Goal: Navigation & Orientation: Understand site structure

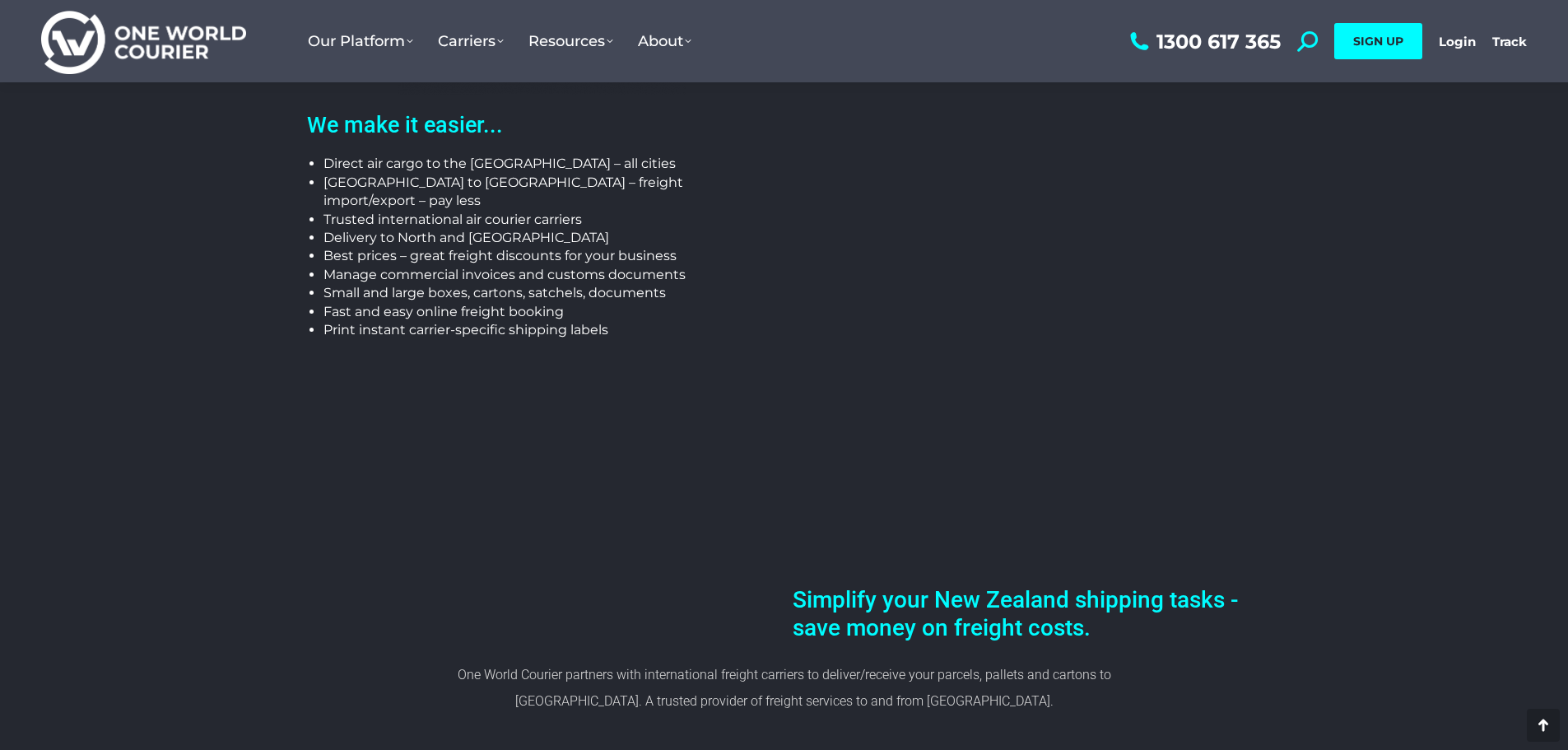
scroll to position [494, 0]
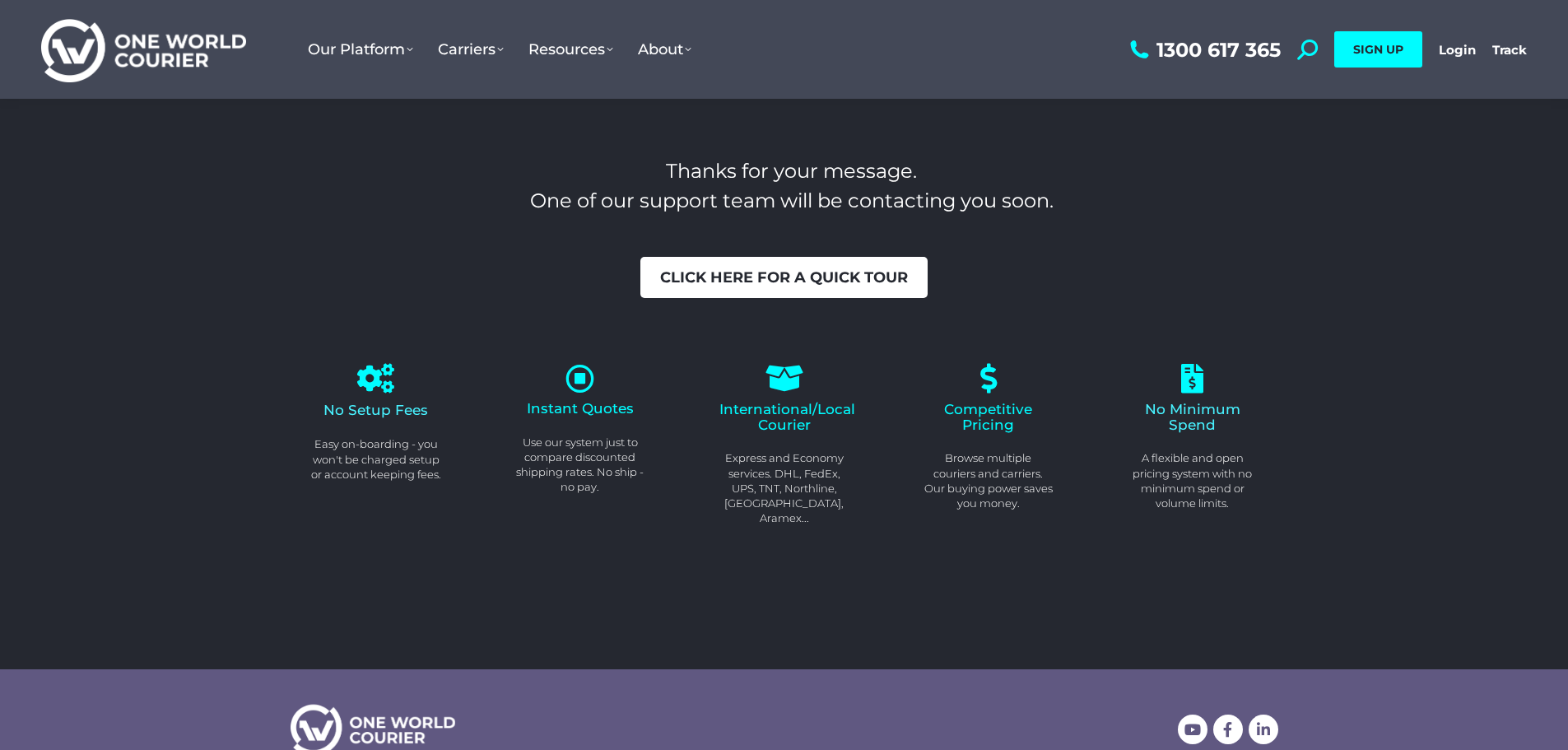
click at [777, 277] on span "Click here for a quick tour" at bounding box center [784, 277] width 248 height 15
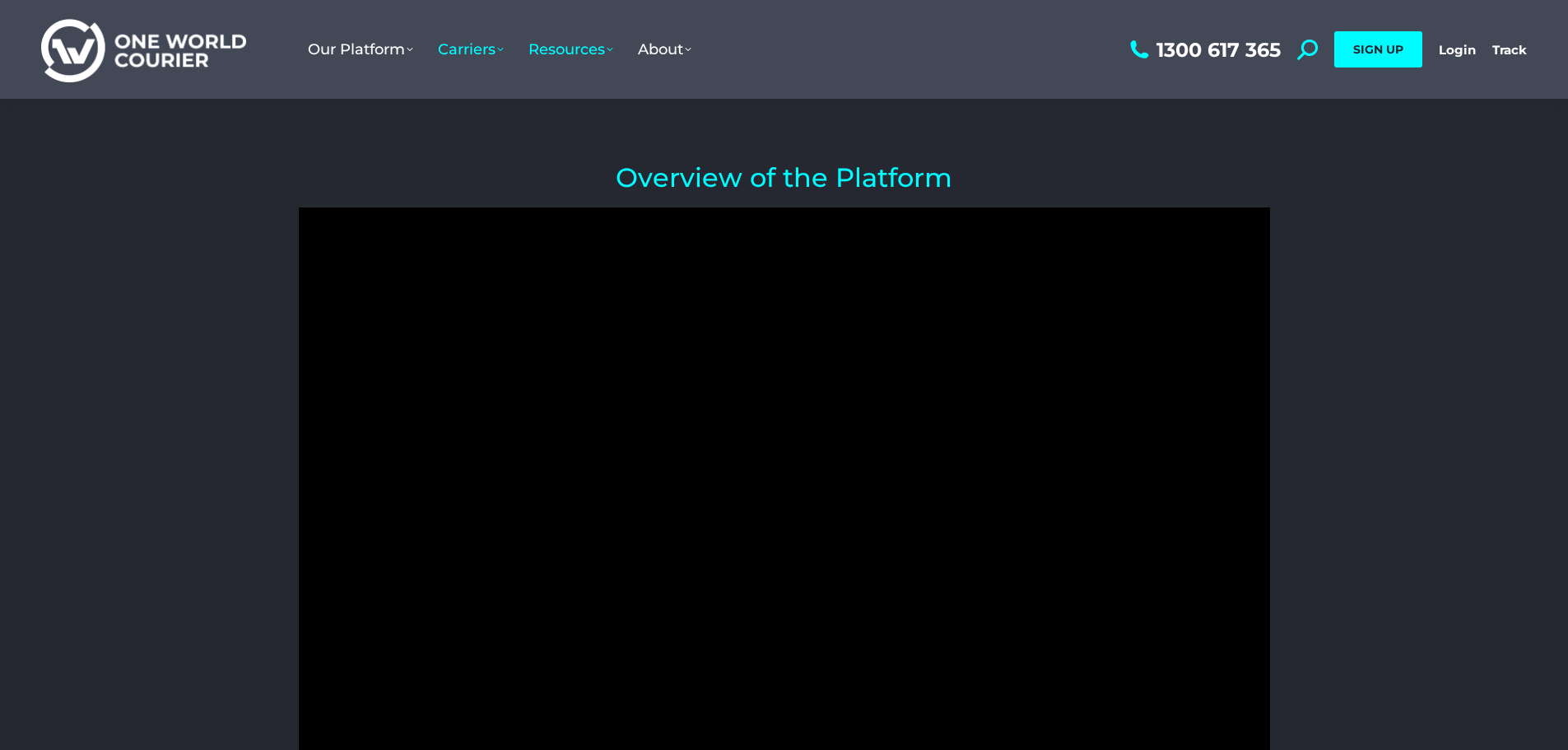
click at [477, 54] on span "Carriers" at bounding box center [471, 49] width 66 height 18
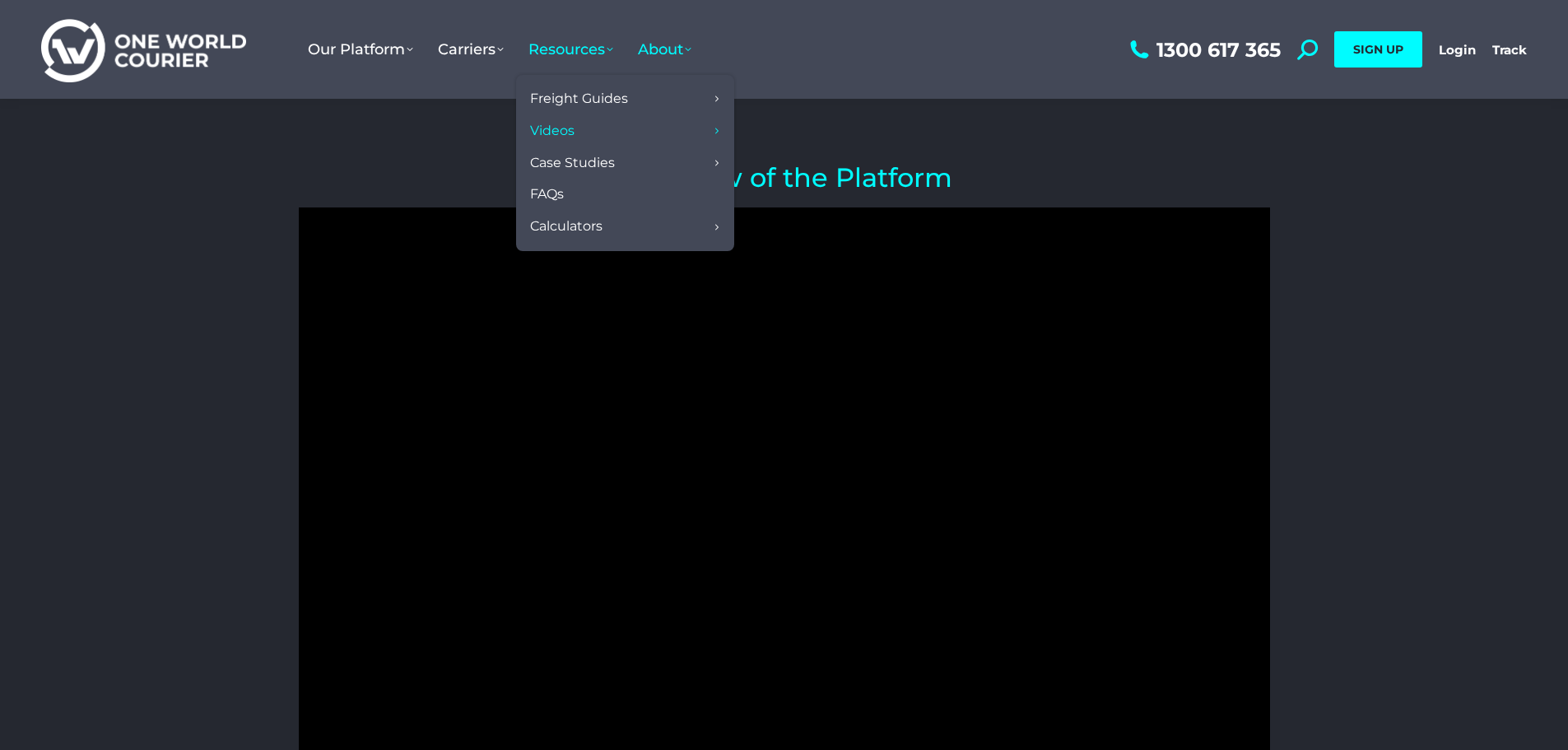
click at [653, 46] on span "About" at bounding box center [665, 49] width 54 height 18
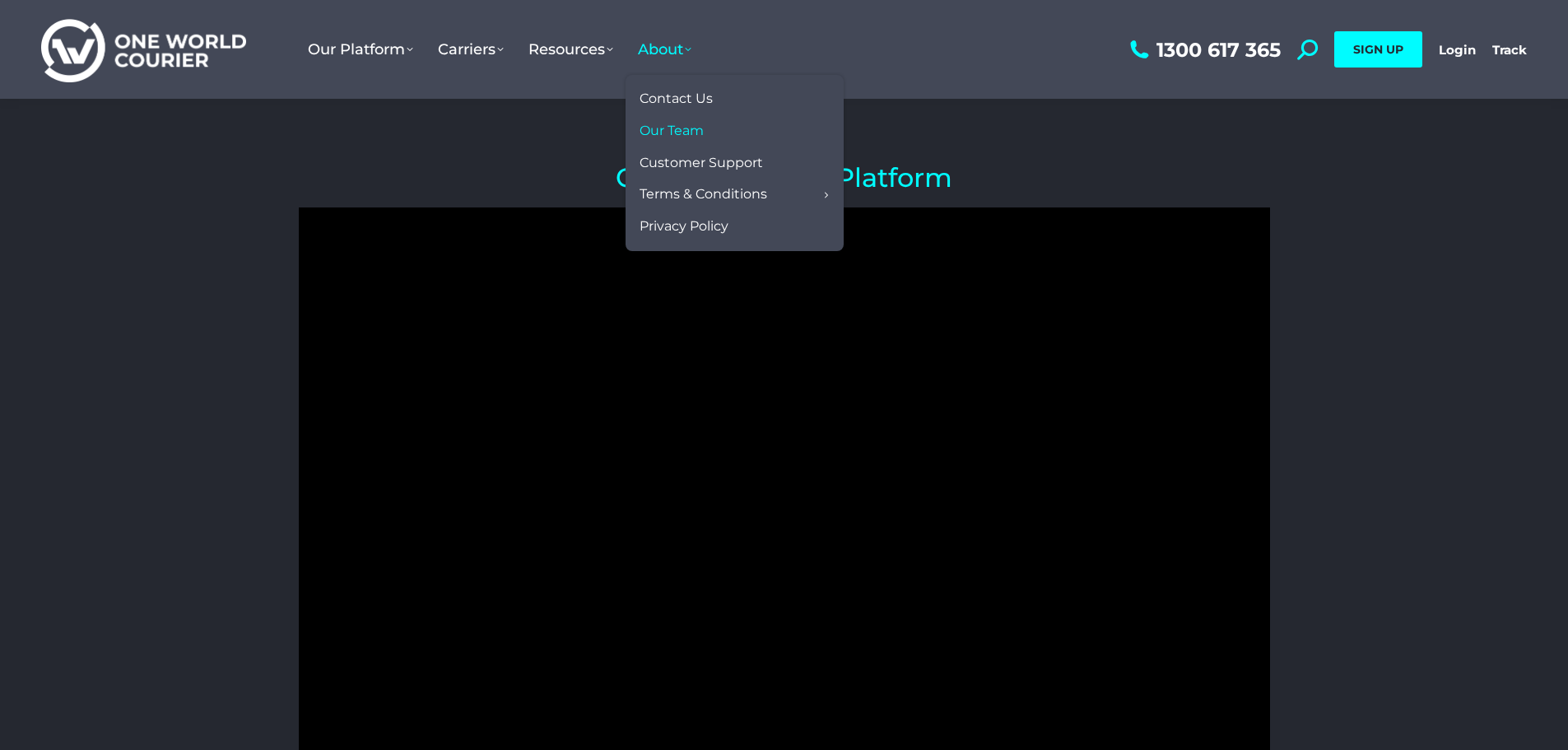
click at [682, 131] on span "Our Team" at bounding box center [672, 131] width 64 height 17
